Goal: Task Accomplishment & Management: Use online tool/utility

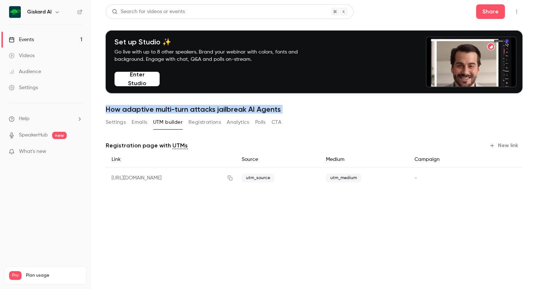
click at [116, 124] on button "Settings" at bounding box center [116, 123] width 20 height 12
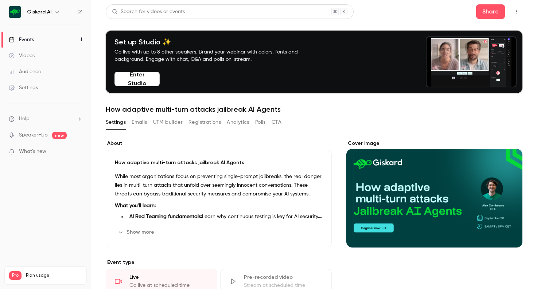
click at [209, 180] on p "While most organizations focus on preventing single-prompt jailbreaks, the real…" at bounding box center [219, 185] width 208 height 26
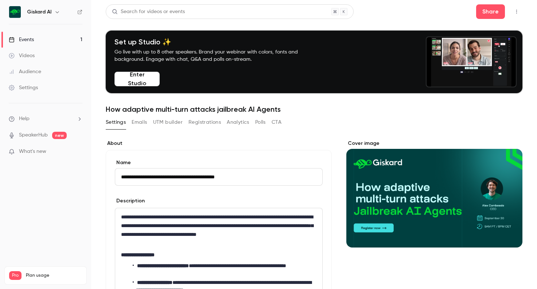
click at [213, 264] on li "**********" at bounding box center [225, 269] width 184 height 15
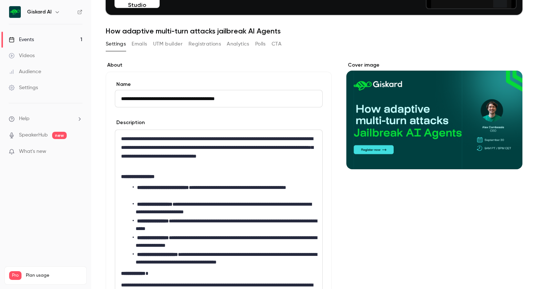
scroll to position [82, 0]
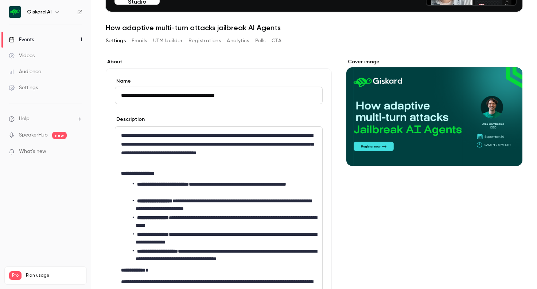
click at [145, 250] on strong "**********" at bounding box center [157, 251] width 41 height 5
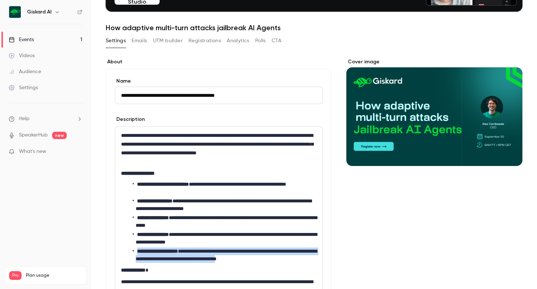
drag, startPoint x: 145, startPoint y: 250, endPoint x: 286, endPoint y: 261, distance: 141.2
click at [286, 261] on li "**********" at bounding box center [225, 255] width 184 height 15
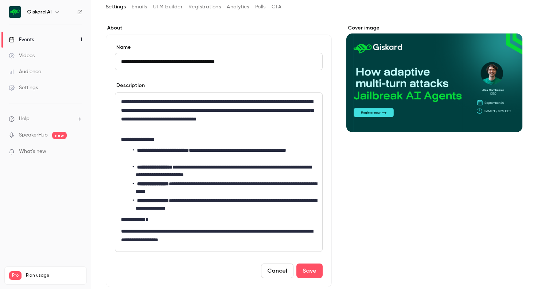
scroll to position [117, 0]
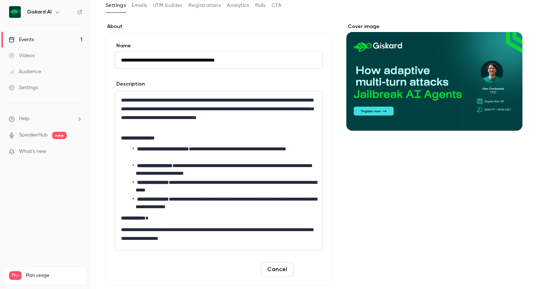
click at [304, 272] on button "Save" at bounding box center [309, 269] width 26 height 15
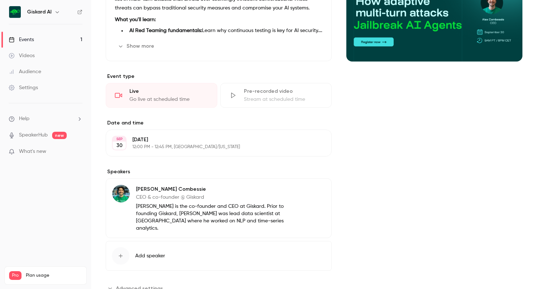
scroll to position [192, 0]
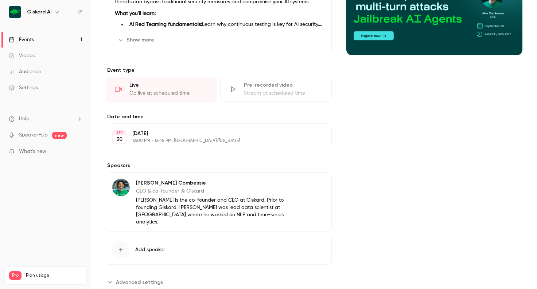
click at [317, 184] on button "Edit" at bounding box center [312, 185] width 27 height 12
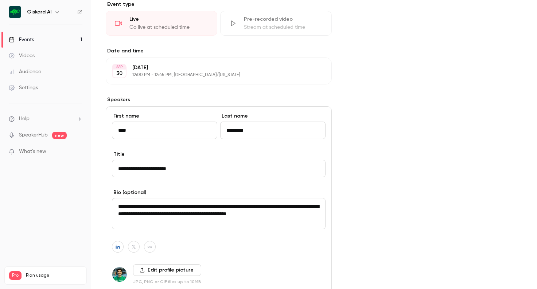
scroll to position [259, 0]
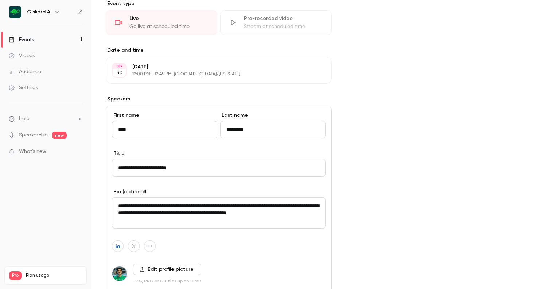
click at [250, 206] on textarea "**********" at bounding box center [219, 213] width 214 height 31
drag, startPoint x: 250, startPoint y: 206, endPoint x: 316, endPoint y: 213, distance: 65.6
click at [316, 213] on textarea "**********" at bounding box center [219, 213] width 214 height 31
paste textarea "**********"
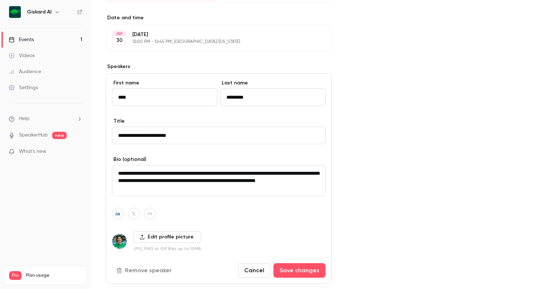
scroll to position [298, 0]
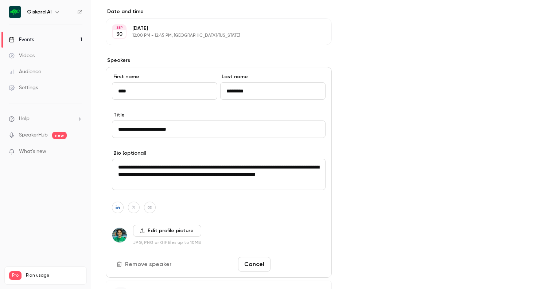
type textarea "**********"
click at [295, 262] on button "Save changes" at bounding box center [299, 264] width 52 height 15
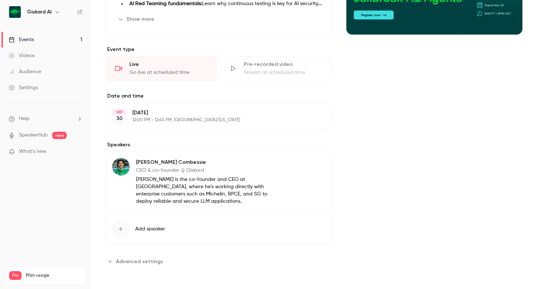
scroll to position [206, 0]
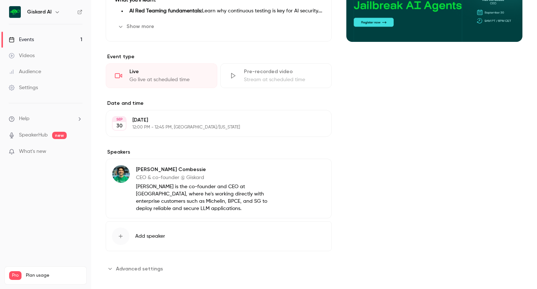
click at [209, 188] on p "[PERSON_NAME] is the co-founder and CEO at [GEOGRAPHIC_DATA], where he's workin…" at bounding box center [210, 197] width 148 height 29
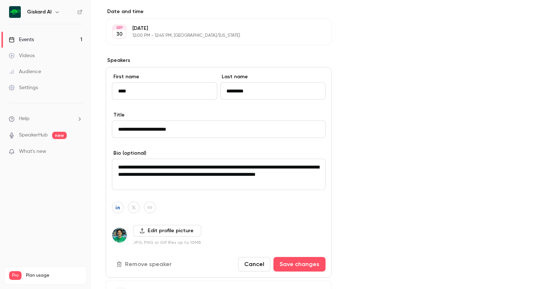
click at [252, 166] on textarea "**********" at bounding box center [219, 174] width 214 height 31
drag, startPoint x: 252, startPoint y: 166, endPoint x: 201, endPoint y: 182, distance: 53.5
click at [201, 182] on textarea "**********" at bounding box center [219, 174] width 214 height 31
click at [246, 262] on button "Cancel" at bounding box center [254, 264] width 32 height 15
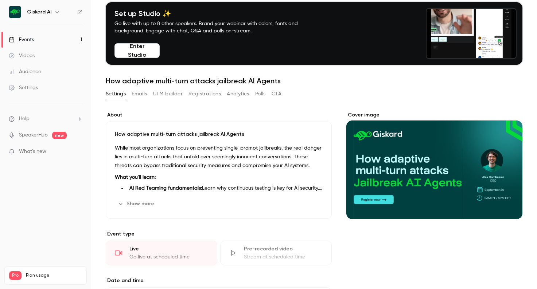
scroll to position [28, 0]
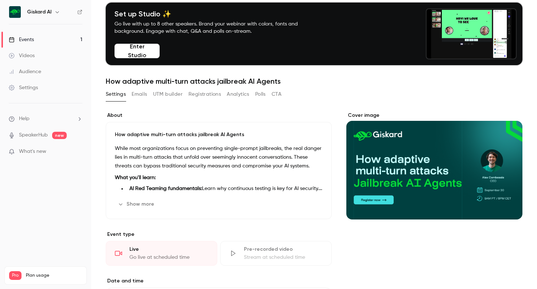
click at [169, 94] on button "UTM builder" at bounding box center [168, 95] width 30 height 12
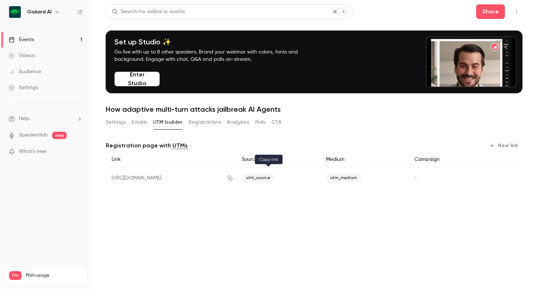
click at [233, 179] on icon "button" at bounding box center [230, 178] width 5 height 5
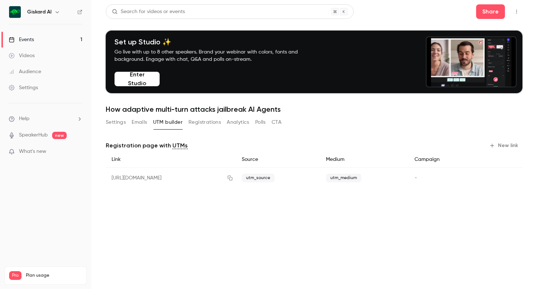
click at [33, 85] on div "Settings" at bounding box center [23, 87] width 29 height 7
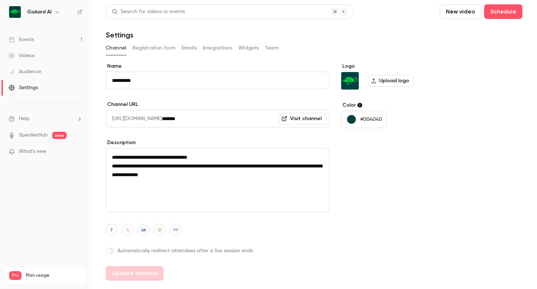
click at [221, 46] on button "Integrations" at bounding box center [218, 48] width 30 height 12
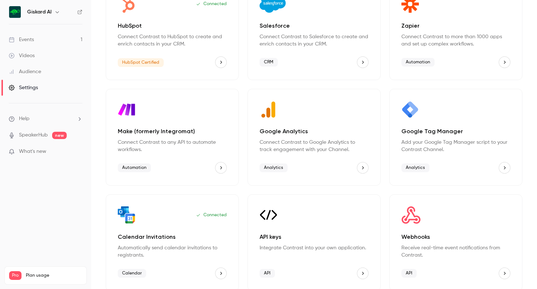
scroll to position [86, 0]
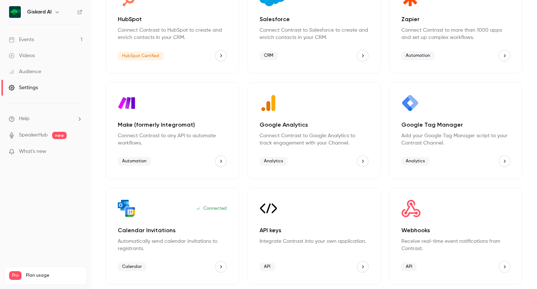
click at [474, 221] on div "Webhooks Receive real-time event notifications from Contrast. API" at bounding box center [455, 236] width 133 height 97
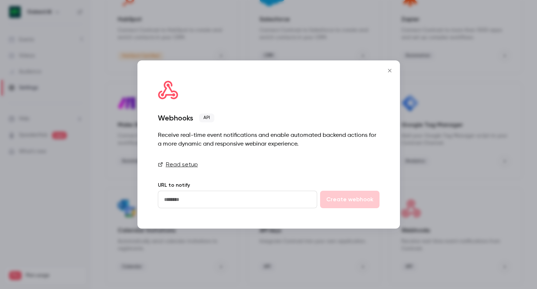
click at [183, 166] on link "Read setup" at bounding box center [269, 164] width 222 height 9
click at [389, 70] on icon "Close" at bounding box center [389, 70] width 3 height 3
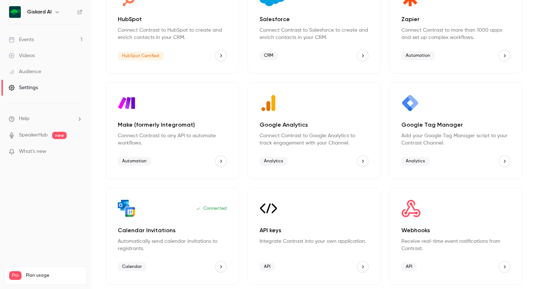
click at [33, 37] on div "Events" at bounding box center [21, 39] width 25 height 7
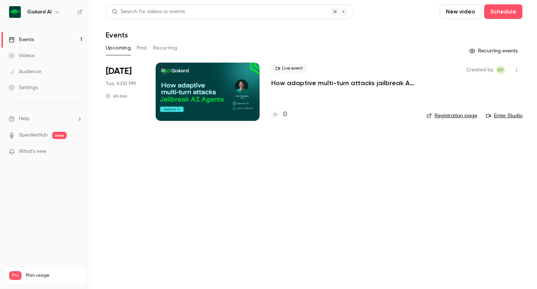
click at [212, 104] on div at bounding box center [208, 92] width 104 height 58
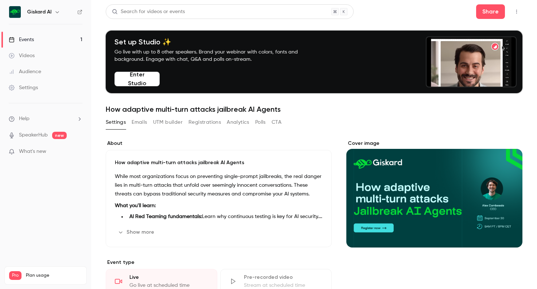
click at [38, 150] on span "What's new" at bounding box center [32, 152] width 27 height 8
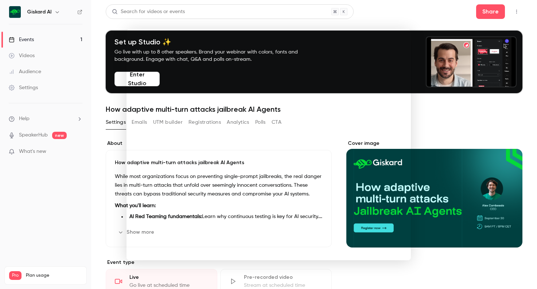
click at [29, 199] on div at bounding box center [268, 144] width 537 height 289
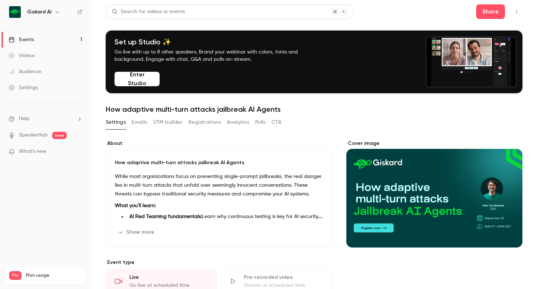
click at [514, 11] on icon "button" at bounding box center [517, 11] width 6 height 5
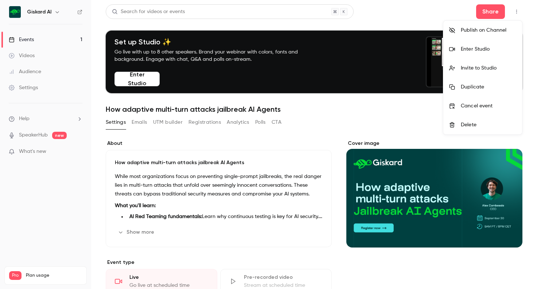
click at [52, 10] on div at bounding box center [268, 144] width 537 height 289
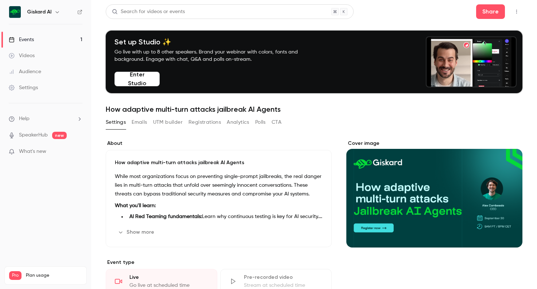
click at [57, 11] on icon "button" at bounding box center [57, 12] width 6 height 6
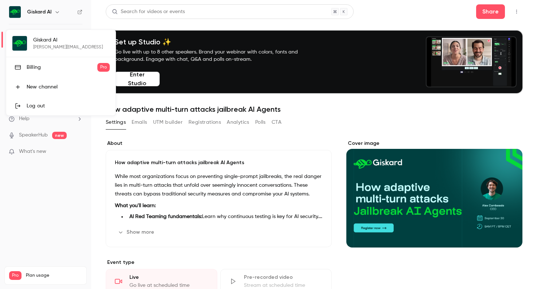
click at [35, 67] on div "Billing" at bounding box center [62, 67] width 71 height 7
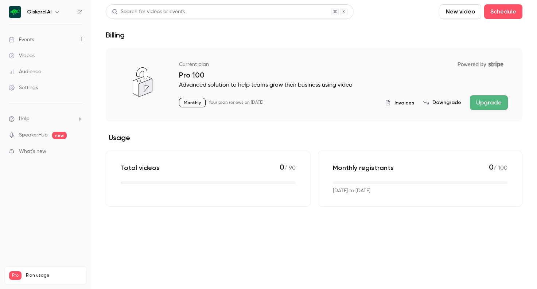
click at [496, 102] on button "Upgrade" at bounding box center [489, 103] width 38 height 15
click at [37, 137] on link "SpeakerHub" at bounding box center [33, 136] width 29 height 8
click at [27, 59] on div "Videos" at bounding box center [22, 55] width 26 height 7
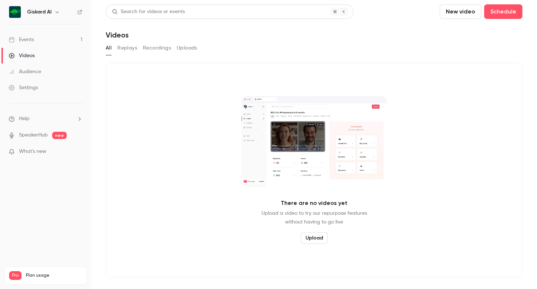
click at [26, 40] on div "Events" at bounding box center [21, 39] width 25 height 7
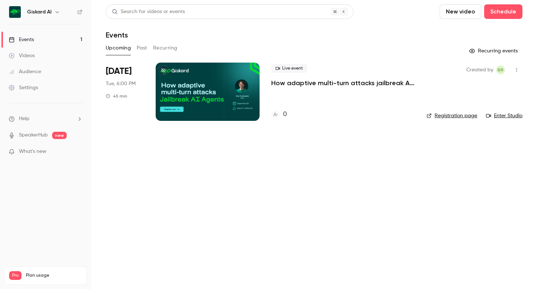
click at [517, 70] on icon "button" at bounding box center [517, 69] width 6 height 5
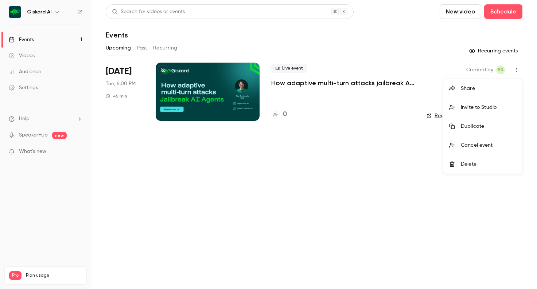
click at [222, 93] on div at bounding box center [268, 144] width 537 height 289
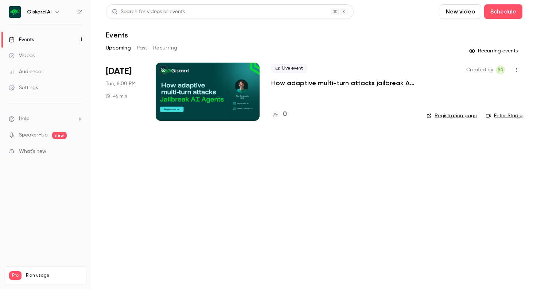
click at [221, 90] on div at bounding box center [208, 92] width 104 height 58
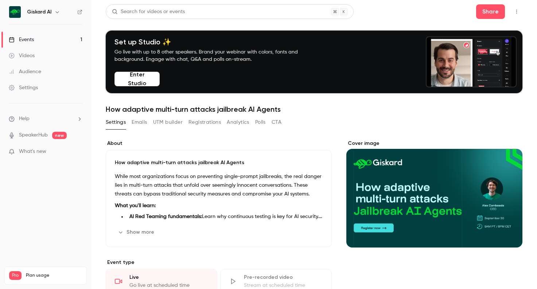
click at [210, 121] on button "Registrations" at bounding box center [204, 123] width 32 height 12
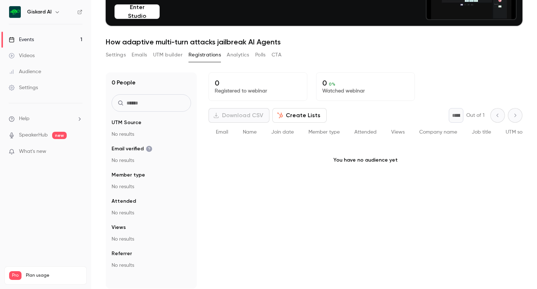
scroll to position [71, 0]
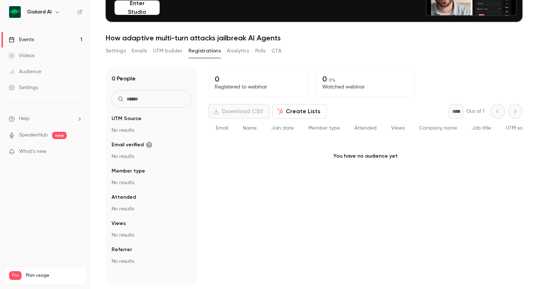
click at [295, 111] on button "Create Lists" at bounding box center [299, 111] width 54 height 15
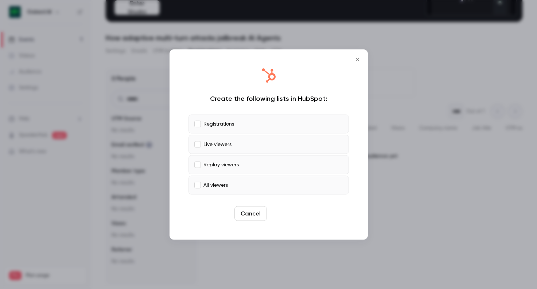
click at [287, 215] on button "Create" at bounding box center [286, 214] width 33 height 15
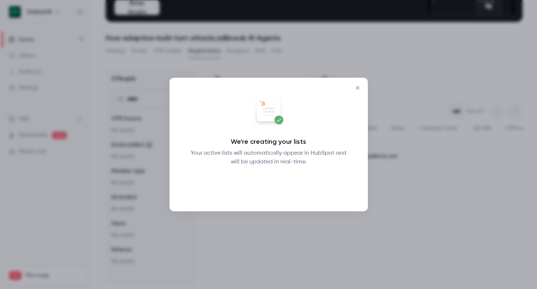
click at [271, 184] on button "Okay" at bounding box center [268, 185] width 27 height 15
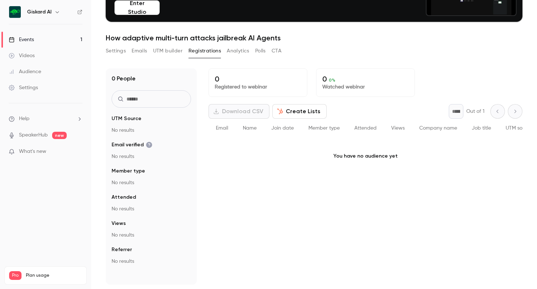
click at [144, 51] on button "Emails" at bounding box center [139, 51] width 15 height 12
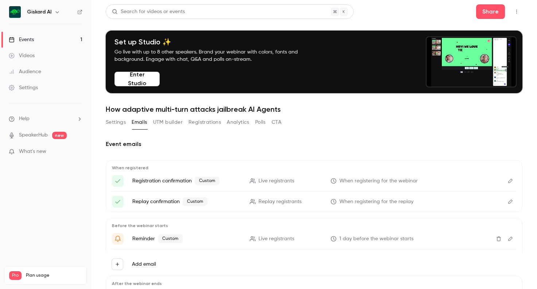
click at [114, 122] on button "Settings" at bounding box center [116, 123] width 20 height 12
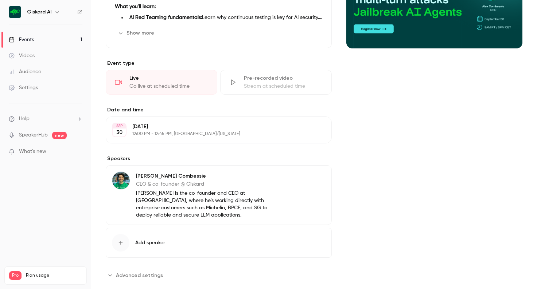
scroll to position [206, 0]
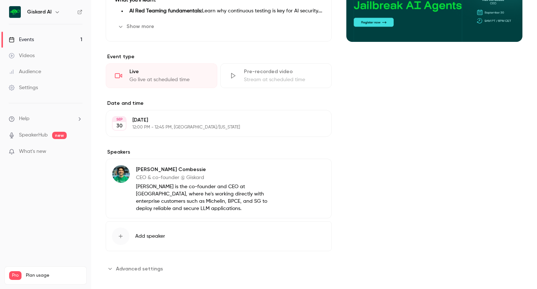
click at [137, 265] on span "Advanced settings" at bounding box center [139, 269] width 47 height 8
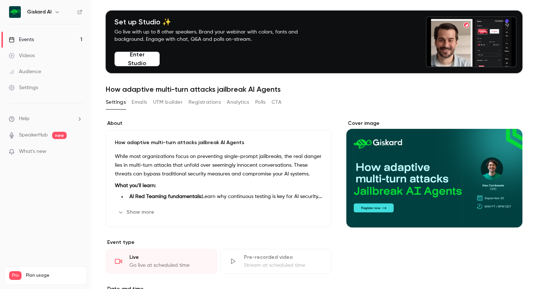
scroll to position [0, 0]
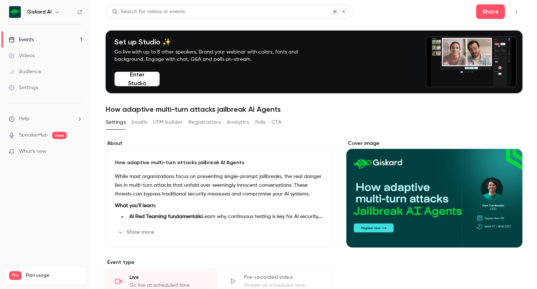
click at [240, 123] on button "Analytics" at bounding box center [238, 123] width 23 height 12
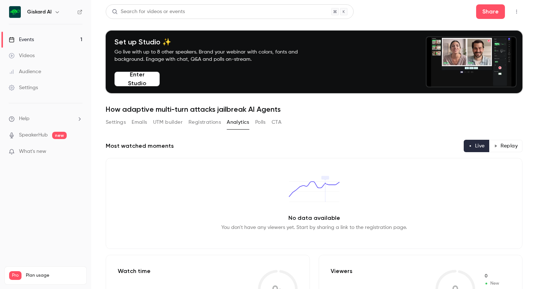
click at [517, 10] on icon "button" at bounding box center [517, 11] width 6 height 5
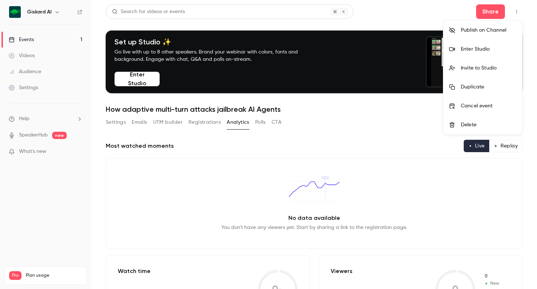
click at [36, 86] on div at bounding box center [268, 144] width 537 height 289
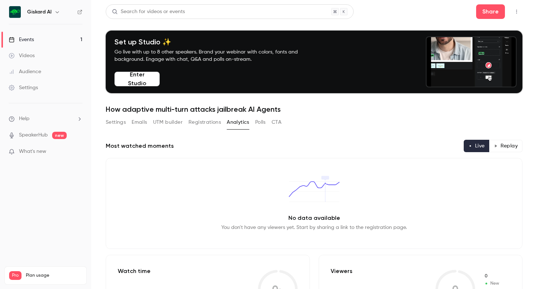
click at [32, 86] on div "Settings" at bounding box center [23, 87] width 29 height 7
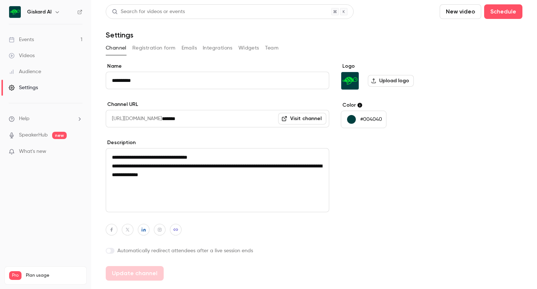
click at [163, 45] on button "Registration form" at bounding box center [153, 48] width 43 height 12
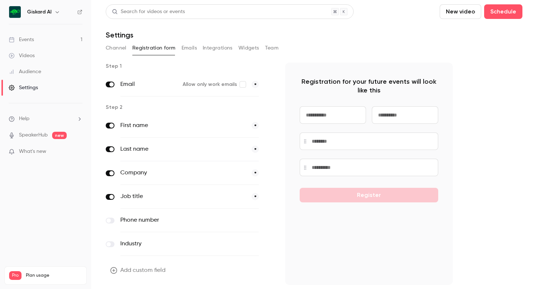
scroll to position [1, 0]
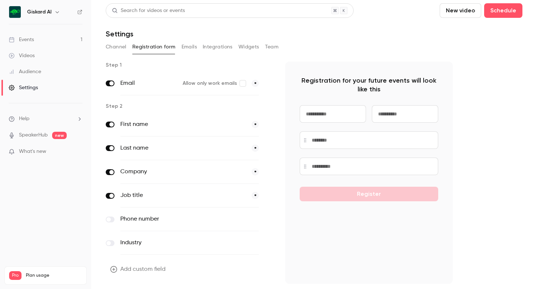
click at [54, 10] on icon "button" at bounding box center [57, 12] width 6 height 6
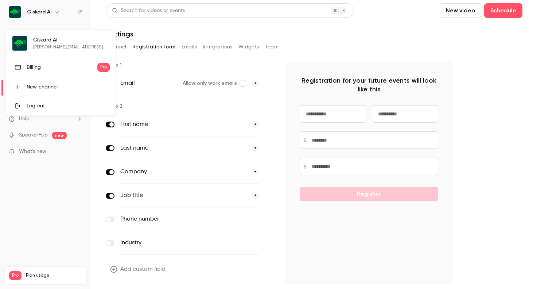
click at [42, 65] on div "Billing" at bounding box center [62, 67] width 71 height 7
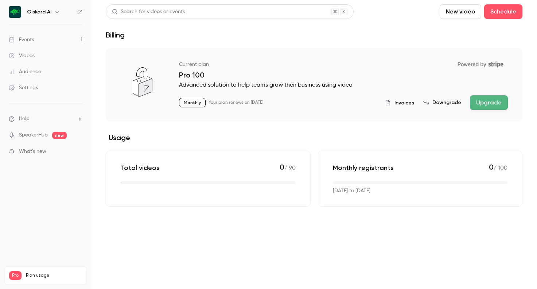
click at [54, 14] on icon "button" at bounding box center [57, 12] width 6 height 6
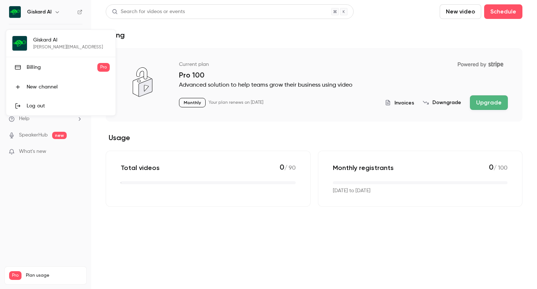
click at [334, 55] on div at bounding box center [268, 144] width 537 height 289
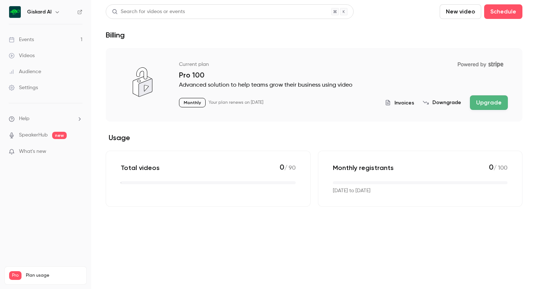
click at [400, 103] on span "Invoices" at bounding box center [404, 103] width 20 height 8
click at [36, 42] on link "Events 1" at bounding box center [45, 40] width 91 height 16
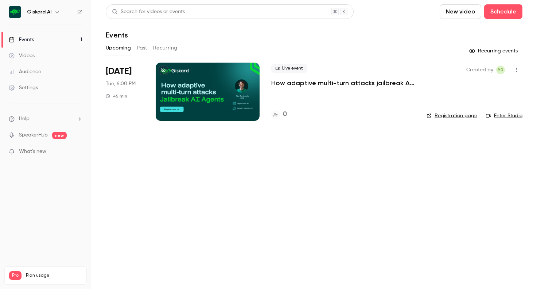
click at [242, 97] on div at bounding box center [208, 92] width 104 height 58
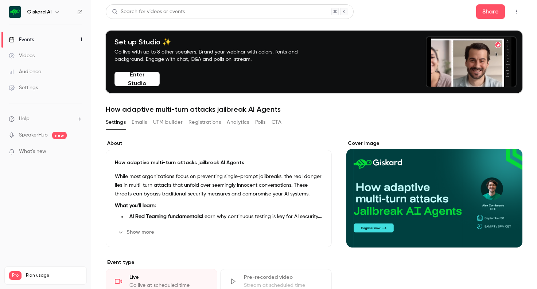
scroll to position [30, 0]
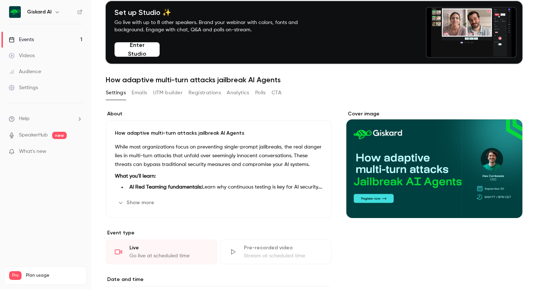
click at [167, 93] on button "UTM builder" at bounding box center [168, 93] width 30 height 12
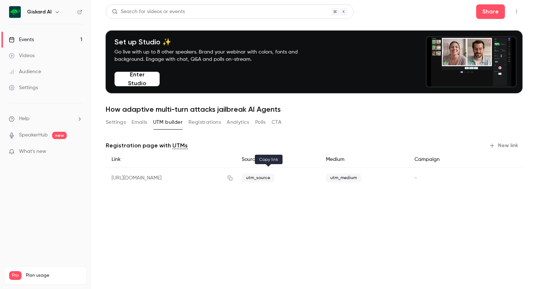
click at [233, 180] on icon "button" at bounding box center [230, 178] width 6 height 5
click at [203, 123] on button "Registrations" at bounding box center [204, 123] width 32 height 12
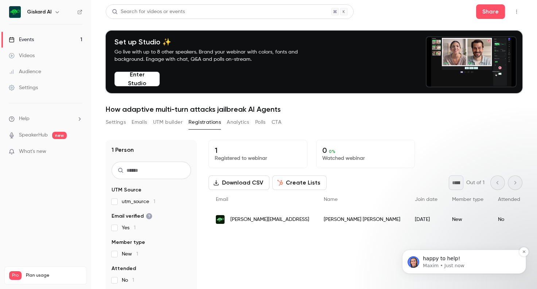
click at [470, 259] on p "happy to help!" at bounding box center [470, 259] width 94 height 7
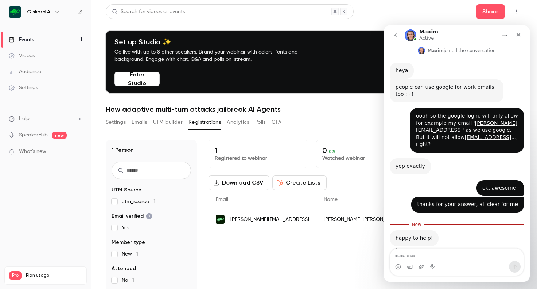
scroll to position [251, 0]
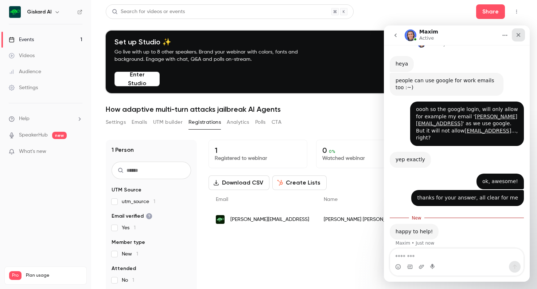
click at [521, 33] on icon "Close" at bounding box center [519, 35] width 6 height 6
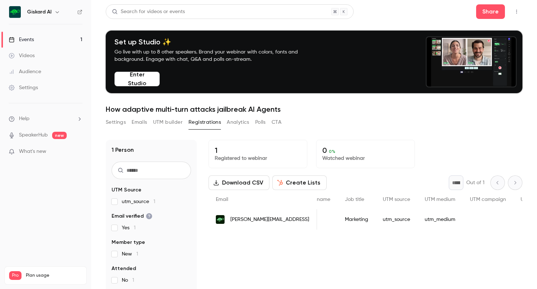
scroll to position [0, 273]
click at [171, 122] on button "UTM builder" at bounding box center [168, 123] width 30 height 12
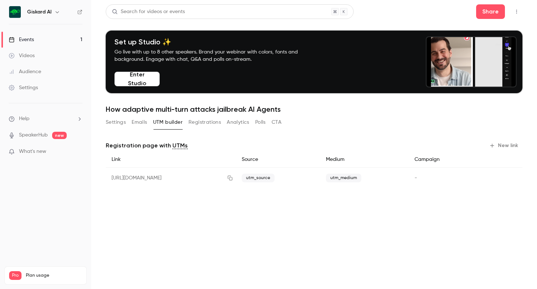
click at [505, 147] on button "New link" at bounding box center [504, 146] width 36 height 12
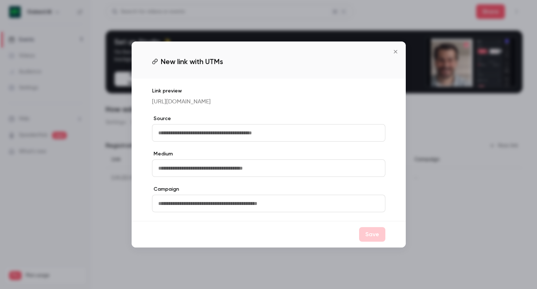
click at [211, 140] on input "text" at bounding box center [268, 132] width 233 height 17
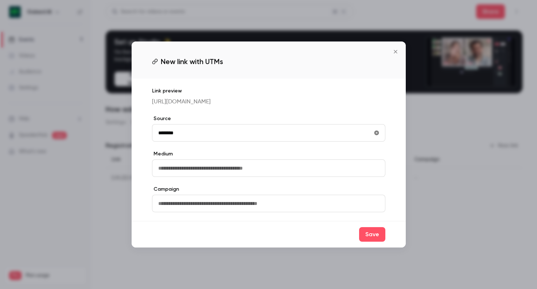
type input "********"
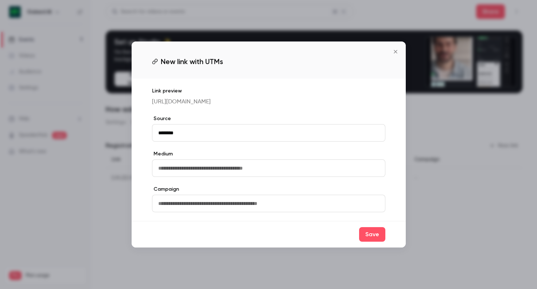
click at [190, 174] on input "text" at bounding box center [268, 168] width 233 height 17
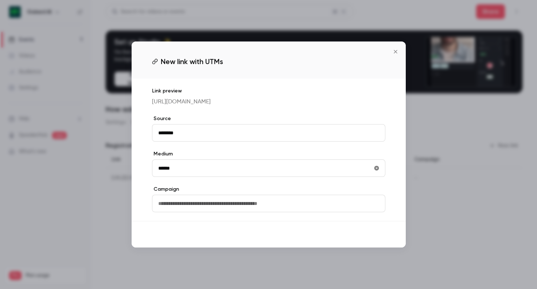
type input "******"
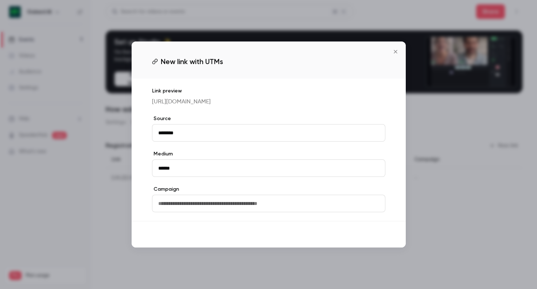
click at [369, 239] on button "Save" at bounding box center [372, 234] width 26 height 15
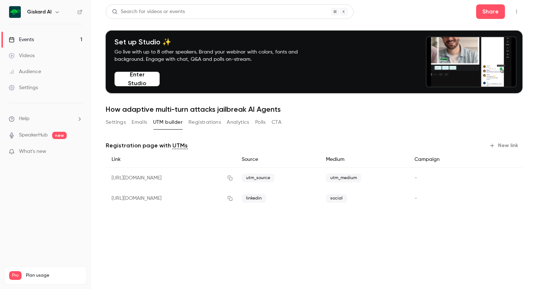
click at [509, 141] on button "New link" at bounding box center [504, 146] width 36 height 12
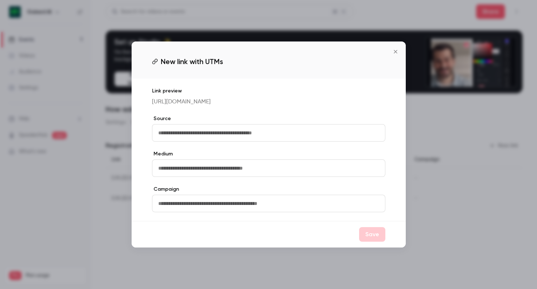
click at [225, 136] on input "text" at bounding box center [268, 132] width 233 height 17
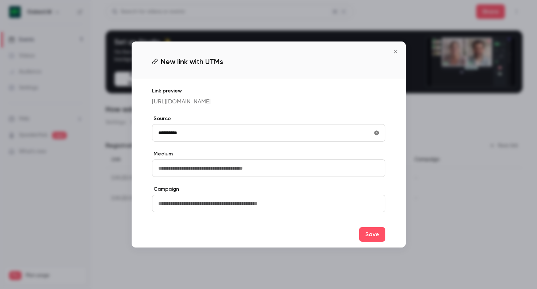
type input "**********"
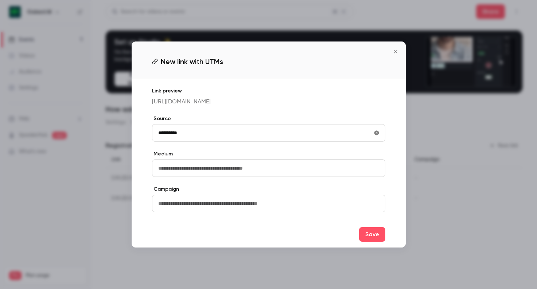
click at [196, 170] on input "text" at bounding box center [268, 168] width 233 height 17
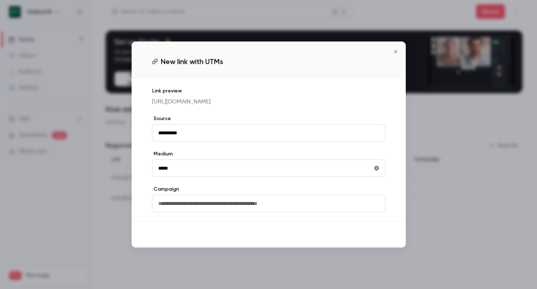
type input "*****"
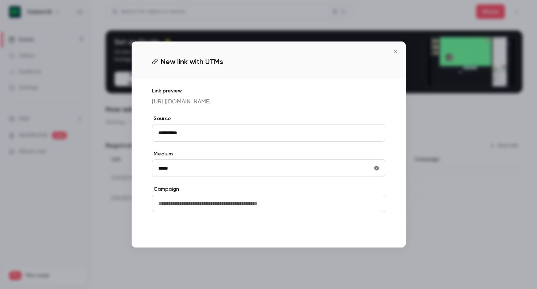
click at [372, 240] on button "Save" at bounding box center [372, 234] width 26 height 15
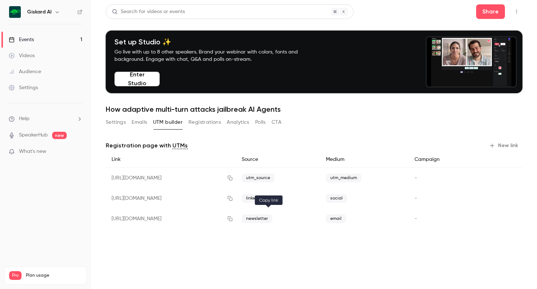
click at [233, 220] on icon "button" at bounding box center [230, 219] width 5 height 5
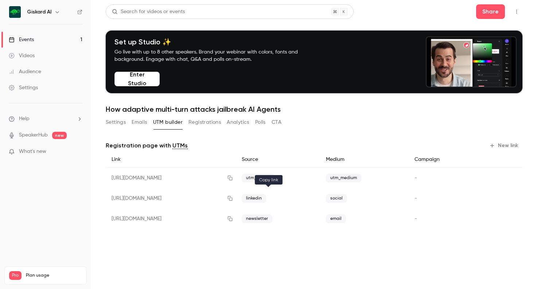
click at [233, 199] on icon "button" at bounding box center [230, 198] width 6 height 5
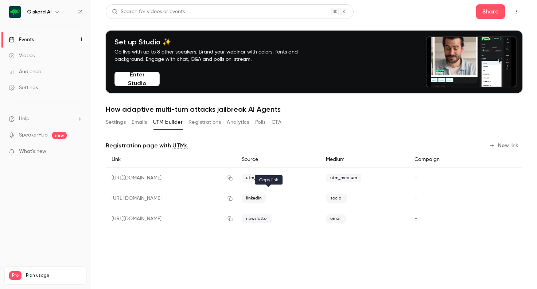
click at [233, 201] on icon "button" at bounding box center [230, 198] width 6 height 5
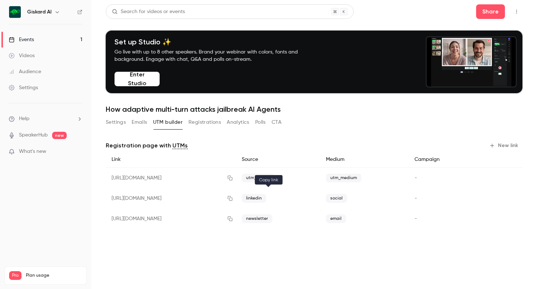
click at [233, 200] on icon "button" at bounding box center [230, 199] width 5 height 5
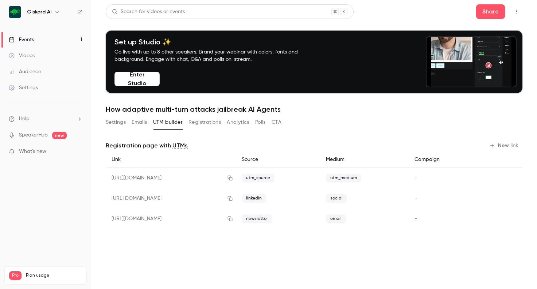
click at [235, 137] on div "Registration page with UTMs New link Link Source Medium Campaign [URL][DOMAIN_N…" at bounding box center [314, 186] width 417 height 110
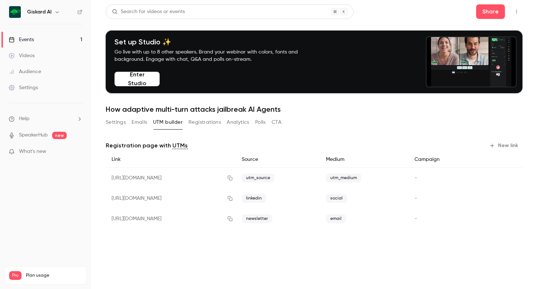
click at [507, 147] on button "New link" at bounding box center [504, 146] width 36 height 12
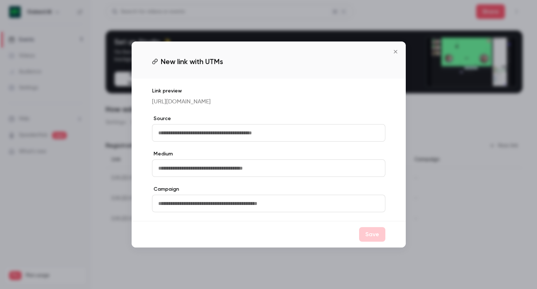
click at [257, 139] on input "text" at bounding box center [268, 132] width 233 height 17
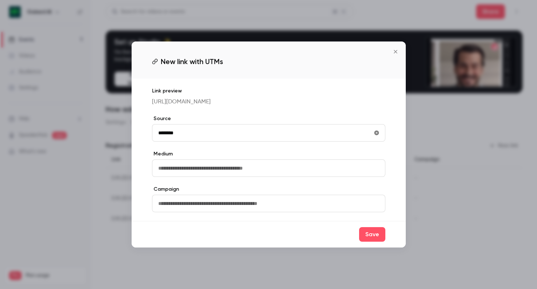
type input "********"
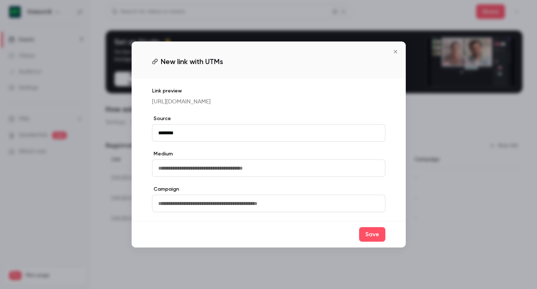
click at [199, 176] on input "text" at bounding box center [268, 168] width 233 height 17
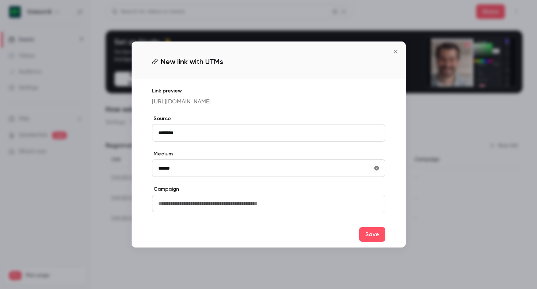
type input "******"
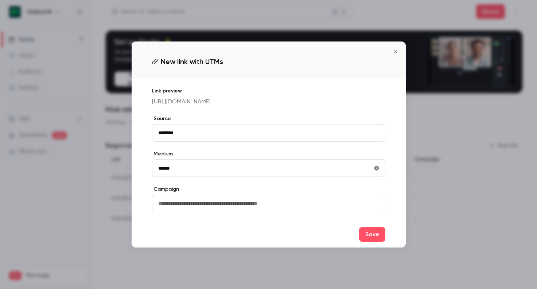
click at [198, 210] on input "text" at bounding box center [268, 203] width 233 height 17
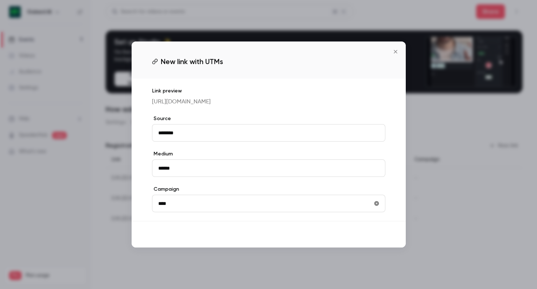
type input "****"
click at [371, 242] on button "Save" at bounding box center [372, 234] width 26 height 15
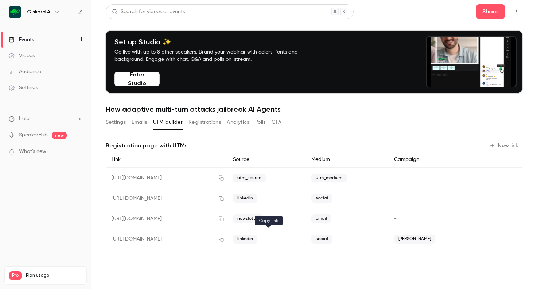
click at [224, 239] on icon "button" at bounding box center [221, 239] width 6 height 5
